Goal: Information Seeking & Learning: Learn about a topic

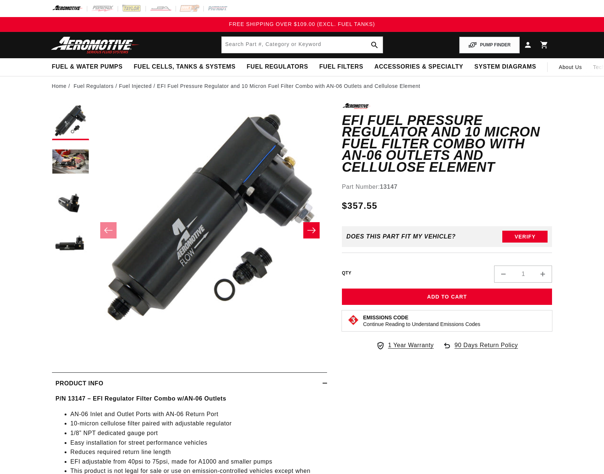
click at [66, 204] on button "Load image 3 in gallery view" at bounding box center [70, 203] width 37 height 37
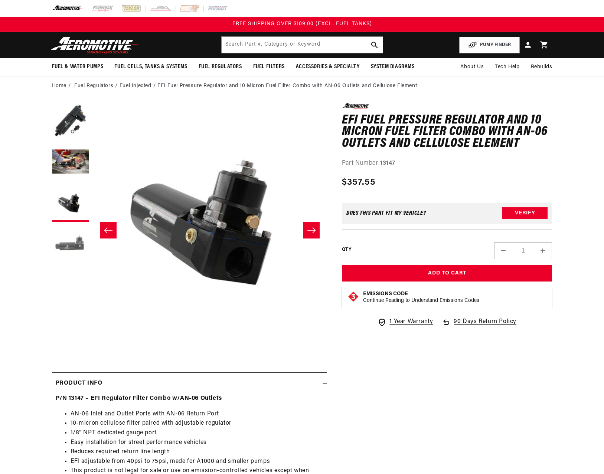
click at [65, 250] on button "Load image 4 in gallery view" at bounding box center [70, 244] width 37 height 37
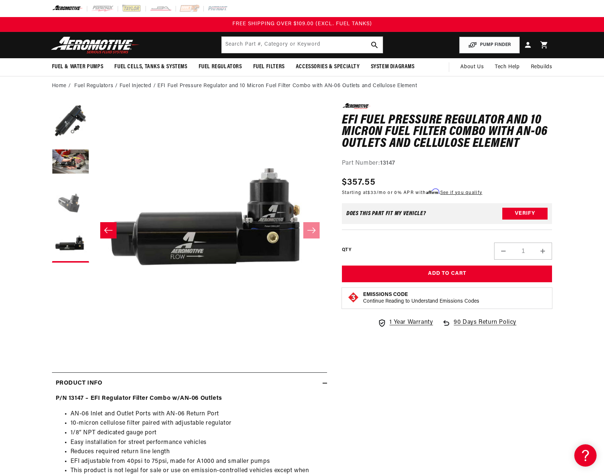
click at [76, 204] on button "Load image 3 in gallery view" at bounding box center [70, 203] width 37 height 37
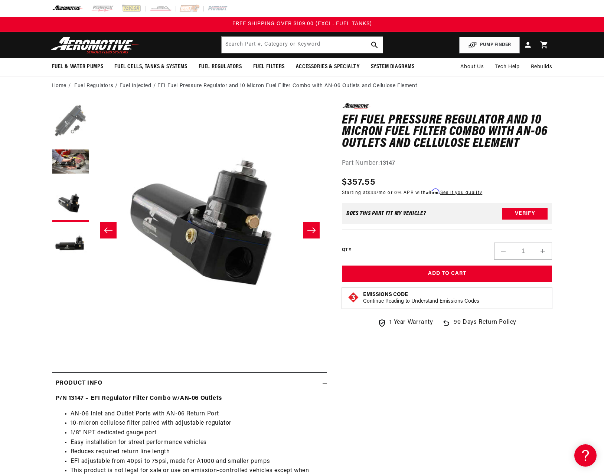
click at [65, 130] on button "Load image 1 in gallery view" at bounding box center [70, 121] width 37 height 37
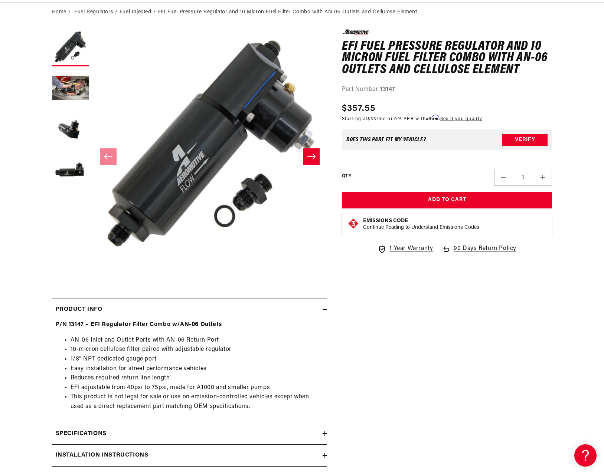
scroll to position [74, 0]
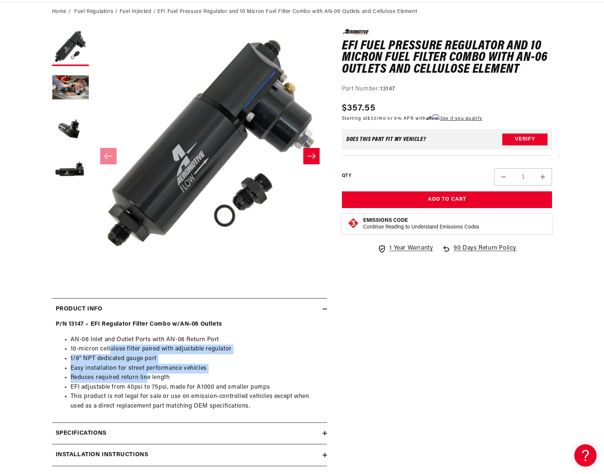
drag, startPoint x: 109, startPoint y: 350, endPoint x: 149, endPoint y: 377, distance: 48.0
click at [149, 377] on ul "AN-06 Inlet and Outlet Ports with AN-06 Return Port 10-micron cellulose filter …" at bounding box center [190, 374] width 268 height 76
click at [148, 378] on li "Reduces required return line length" at bounding box center [197, 378] width 253 height 10
click at [77, 94] on button "Load image 2 in gallery view" at bounding box center [70, 88] width 37 height 37
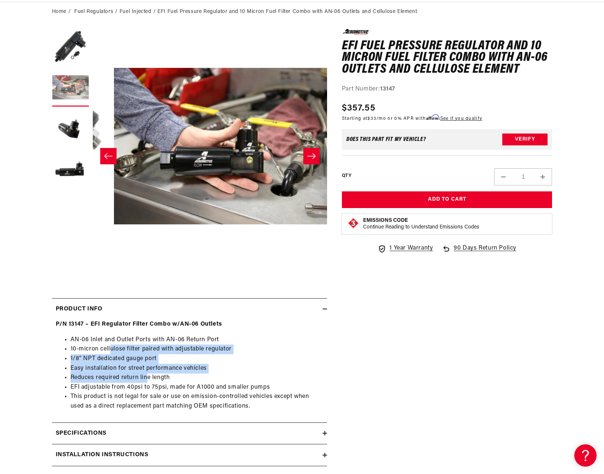
scroll to position [0, 234]
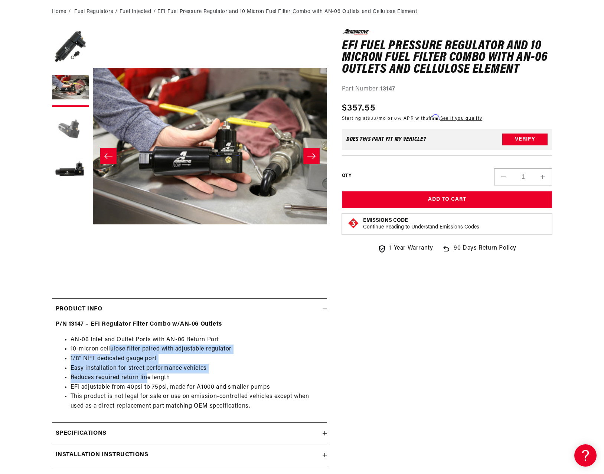
click at [65, 121] on button "Load image 3 in gallery view" at bounding box center [70, 129] width 37 height 37
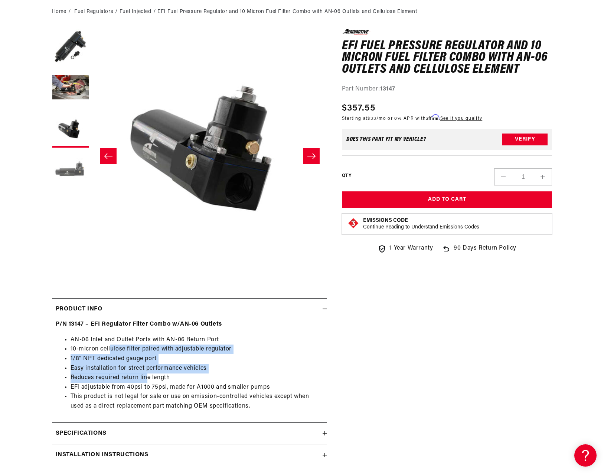
click at [64, 172] on button "Load image 4 in gallery view" at bounding box center [70, 169] width 37 height 37
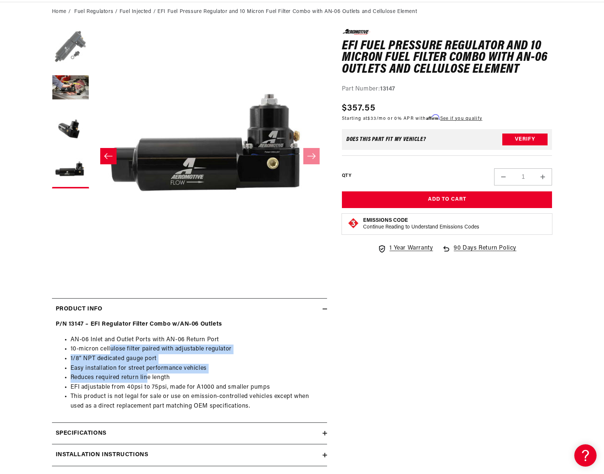
click at [70, 37] on button "Load image 1 in gallery view" at bounding box center [70, 47] width 37 height 37
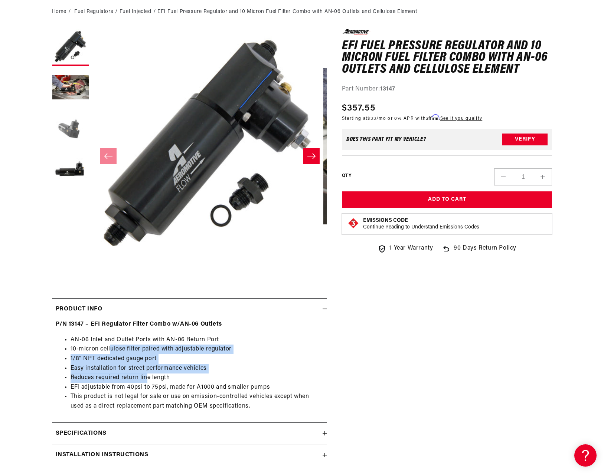
scroll to position [0, 0]
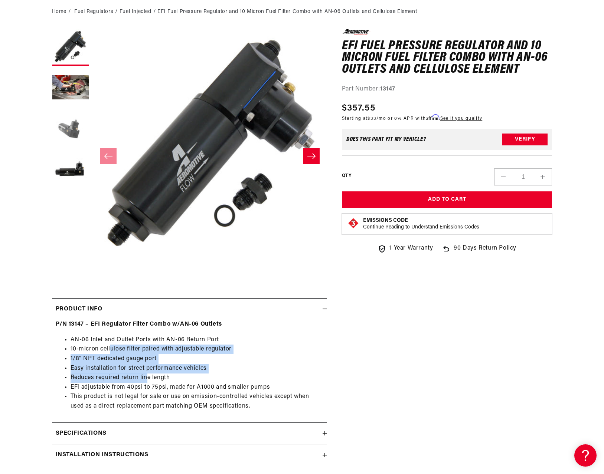
click at [66, 120] on button "Load image 3 in gallery view" at bounding box center [70, 129] width 37 height 37
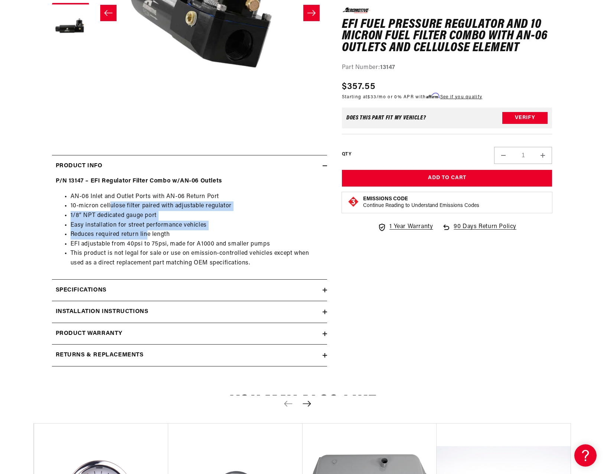
scroll to position [223, 0]
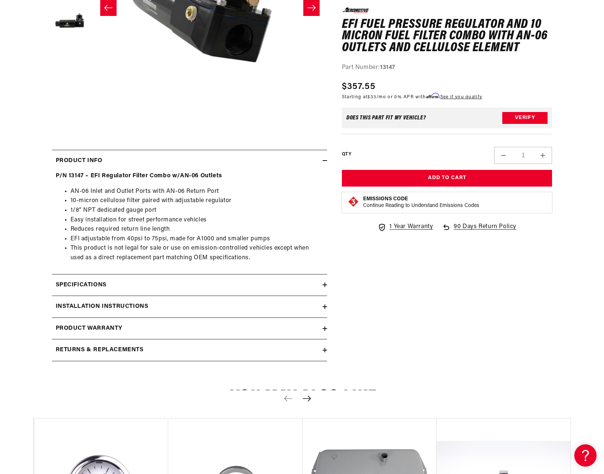
click at [166, 285] on div "Specifications" at bounding box center [187, 286] width 271 height 10
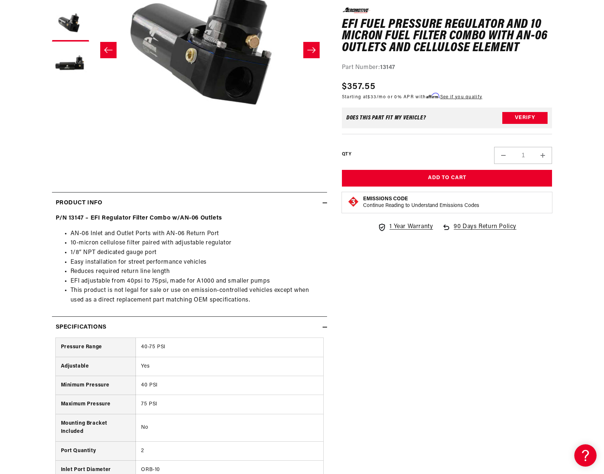
scroll to position [74, 0]
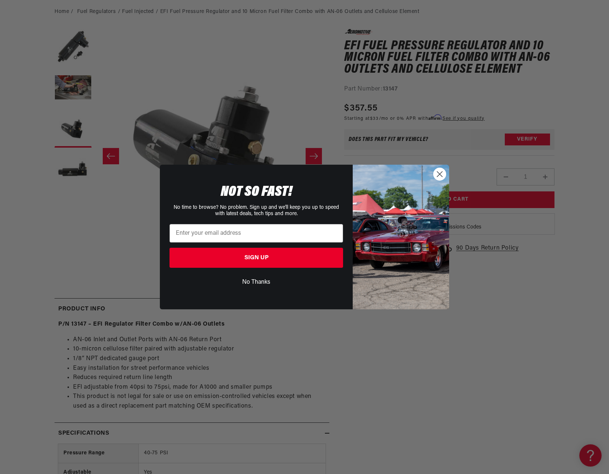
click at [440, 173] on circle "Close dialog" at bounding box center [440, 174] width 12 height 12
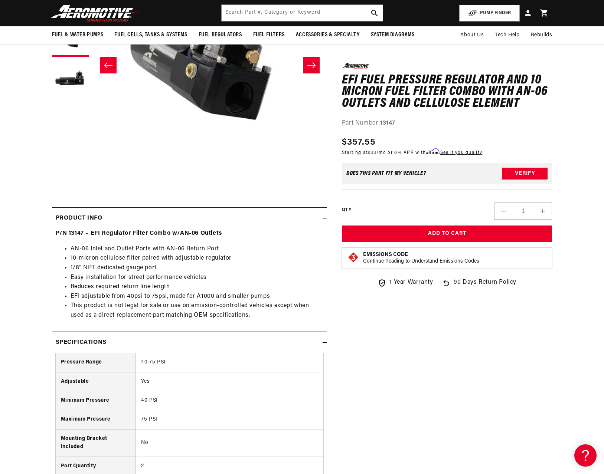
scroll to position [0, 0]
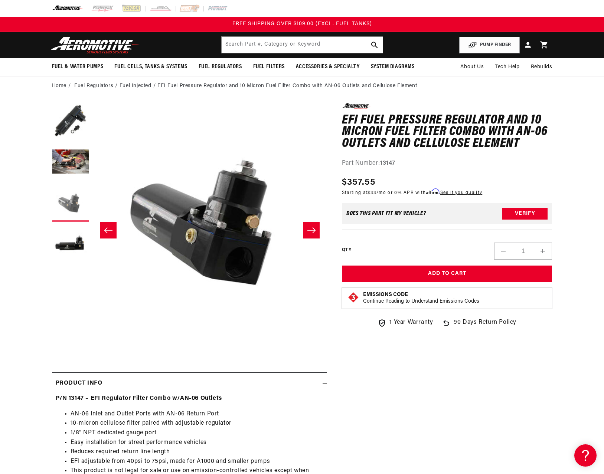
click at [75, 204] on button "Load image 3 in gallery view" at bounding box center [70, 203] width 37 height 37
click at [71, 239] on button "Load image 4 in gallery view" at bounding box center [70, 244] width 37 height 37
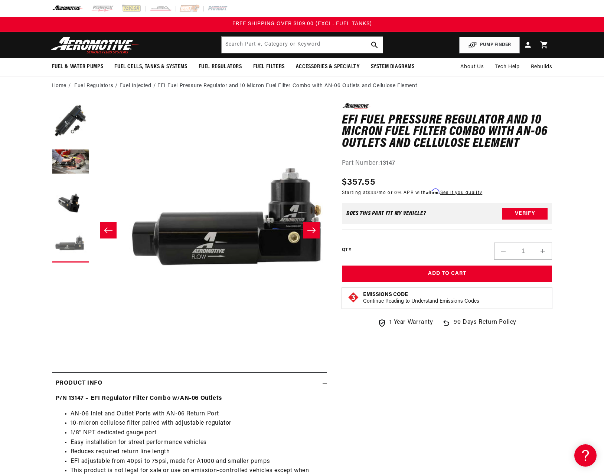
scroll to position [0, 703]
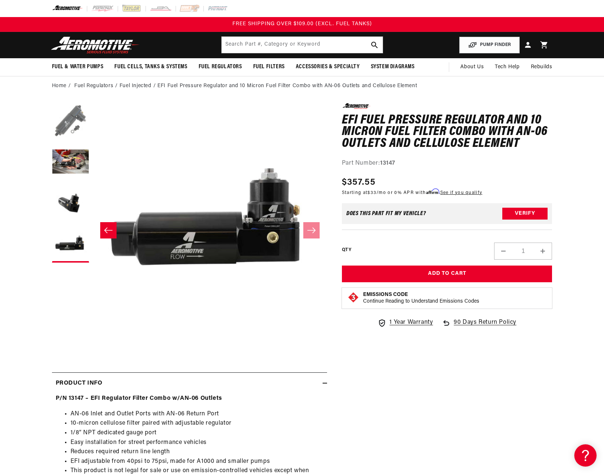
click at [75, 135] on button "Load image 1 in gallery view" at bounding box center [70, 121] width 37 height 37
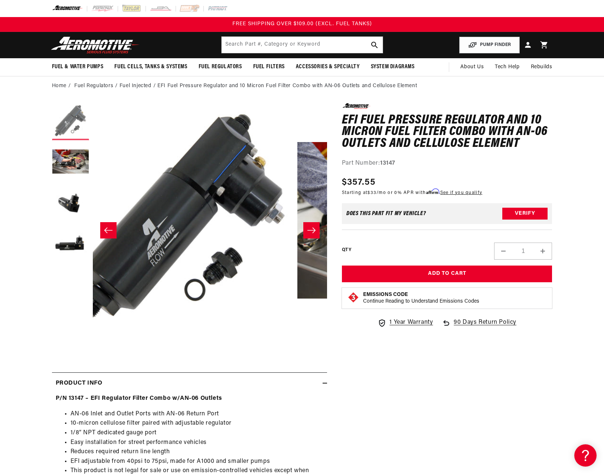
scroll to position [0, 0]
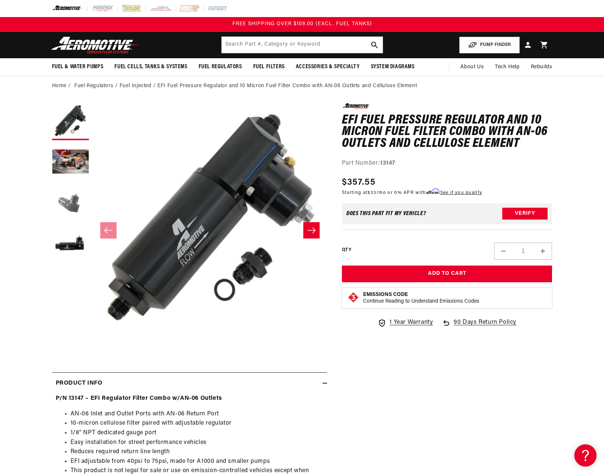
click at [72, 207] on button "Load image 3 in gallery view" at bounding box center [70, 203] width 37 height 37
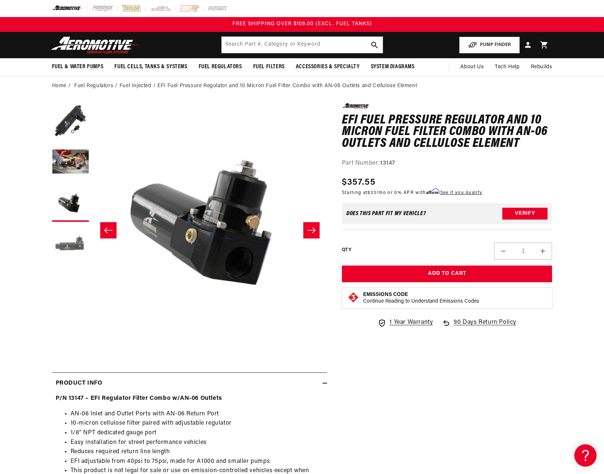
click at [62, 246] on button "Load image 4 in gallery view" at bounding box center [70, 244] width 37 height 37
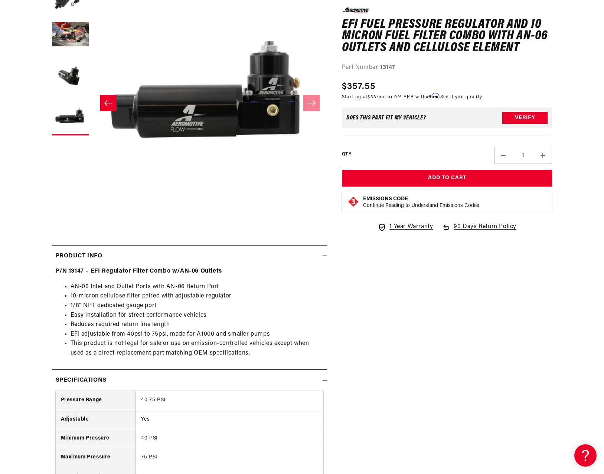
scroll to position [148, 0]
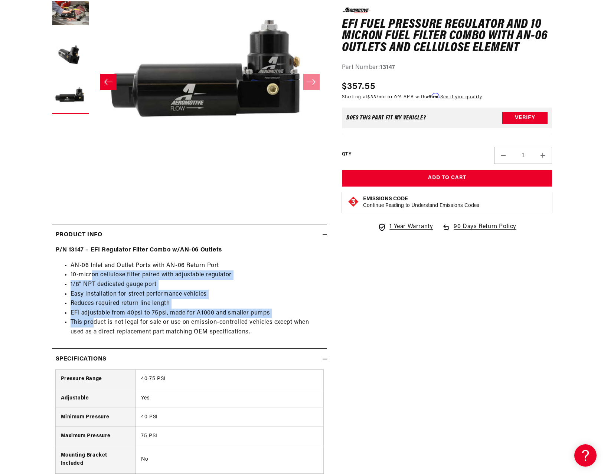
drag, startPoint x: 92, startPoint y: 274, endPoint x: 95, endPoint y: 321, distance: 47.9
click at [95, 321] on ul "AN-06 Inlet and Outlet Ports with AN-06 Return Port 10-micron cellulose filter …" at bounding box center [190, 299] width 268 height 76
click at [95, 321] on li "This product is not legal for sale or use on emission-controlled vehicles excep…" at bounding box center [197, 327] width 253 height 19
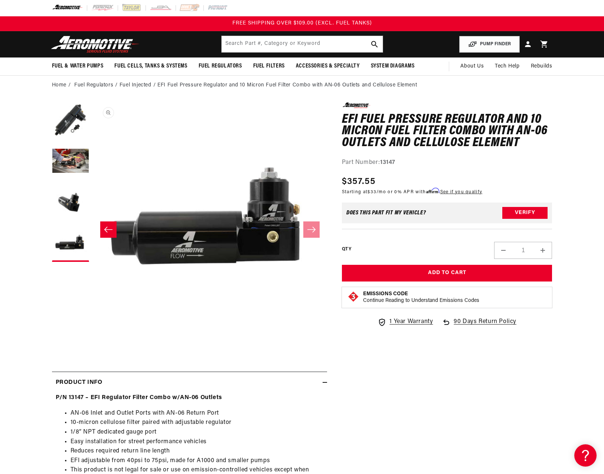
scroll to position [0, 0]
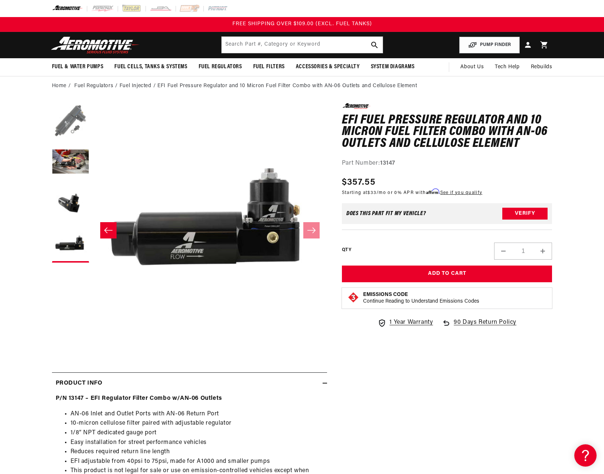
click at [67, 117] on button "Load image 1 in gallery view" at bounding box center [70, 121] width 37 height 37
